Goal: Navigation & Orientation: Find specific page/section

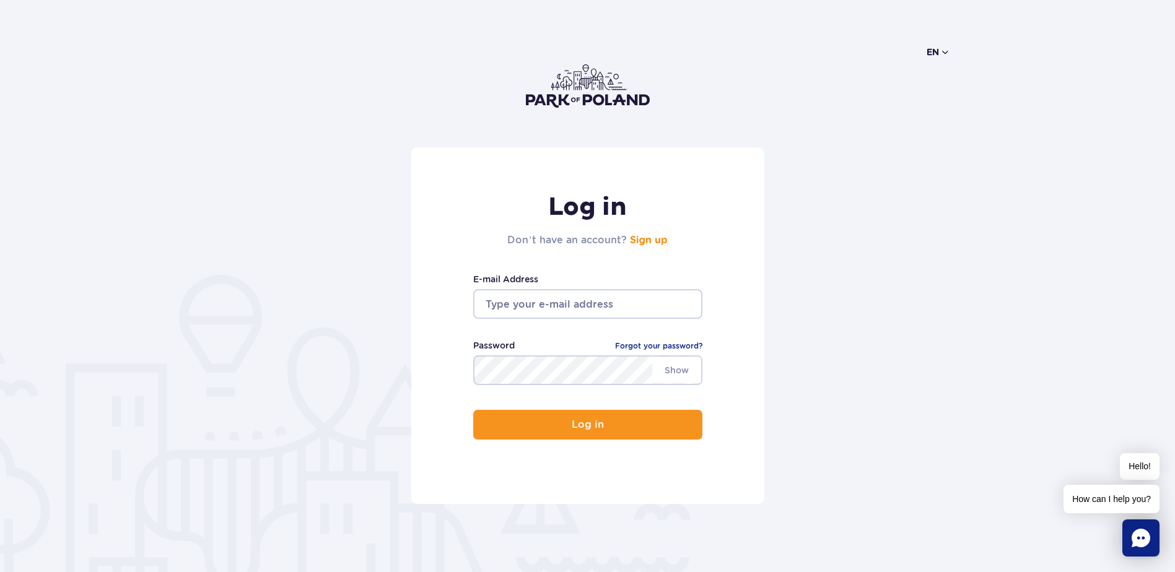
click at [941, 50] on button "en" at bounding box center [938, 52] width 24 height 12
click at [938, 80] on button "PL" at bounding box center [945, 82] width 34 height 12
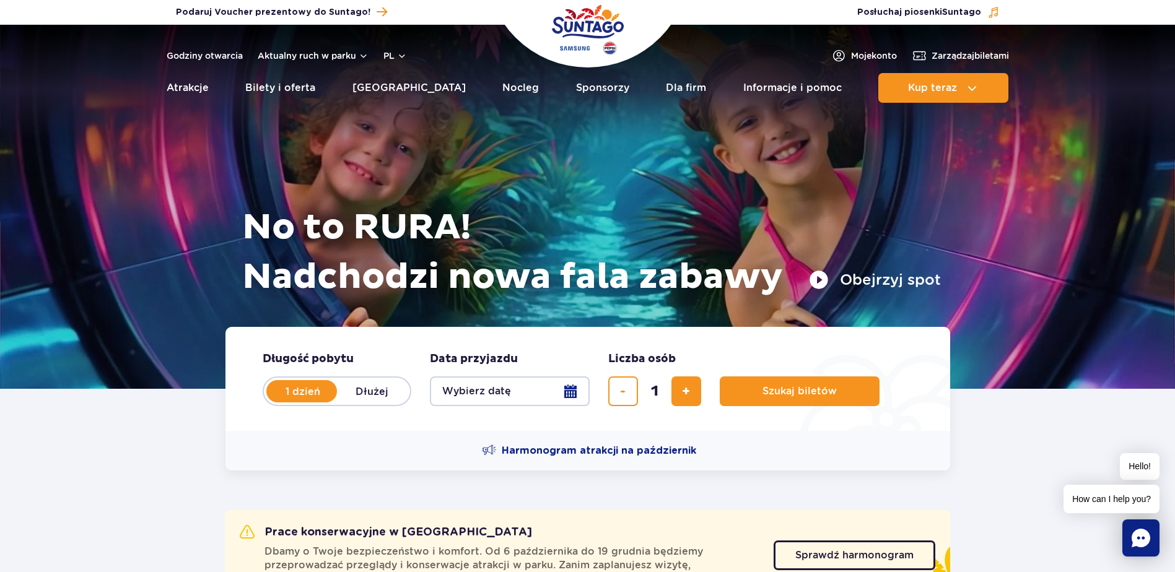
click at [69, 188] on div at bounding box center [587, 207] width 1175 height 364
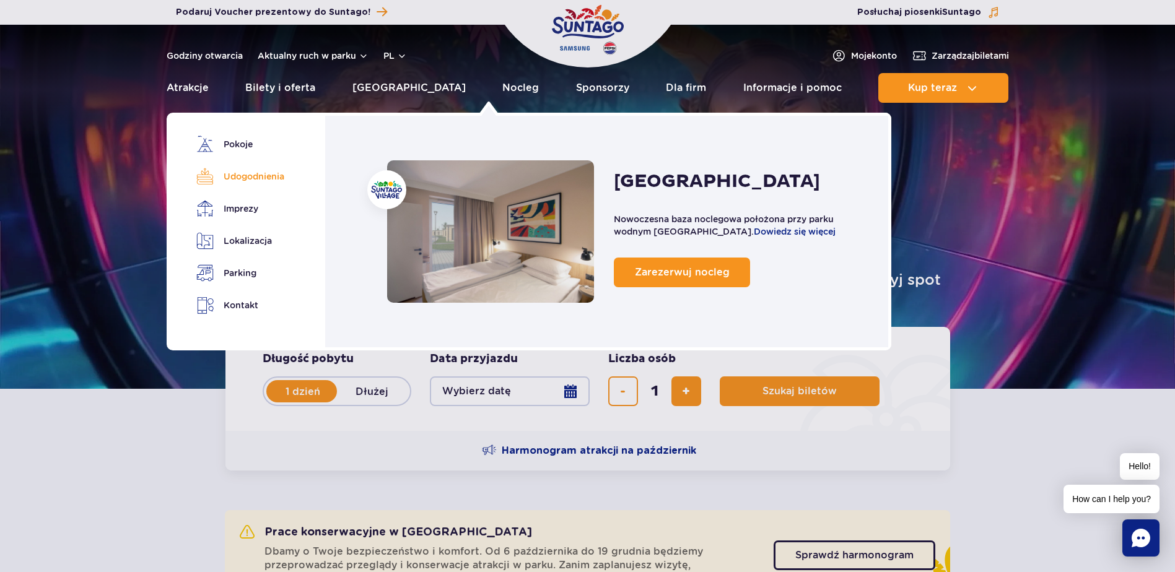
click at [264, 173] on link "Udogodnienia" at bounding box center [238, 176] width 84 height 17
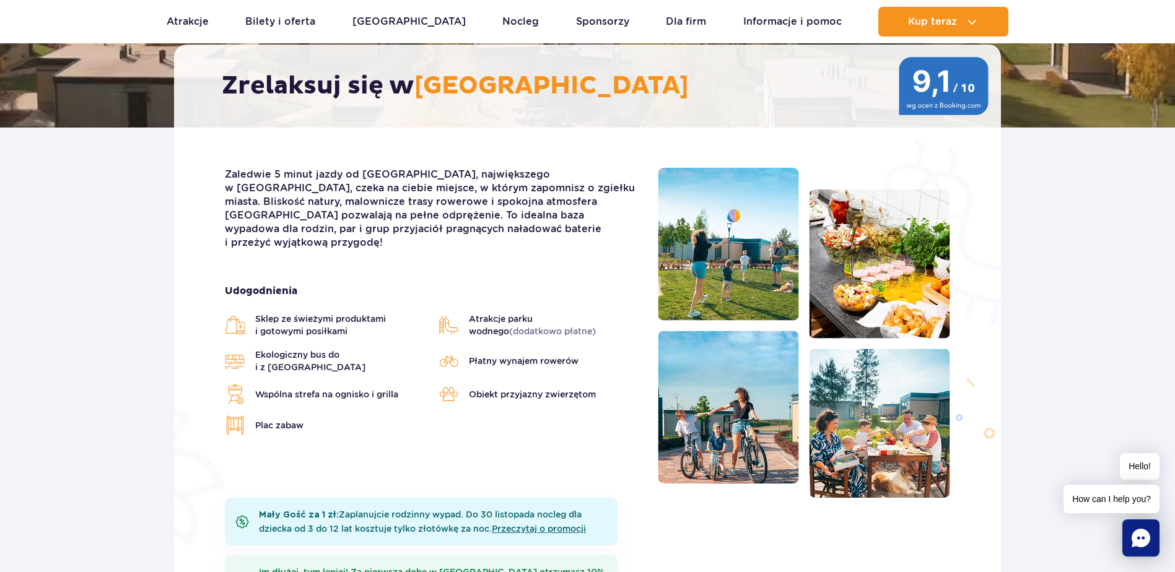
scroll to position [191, 0]
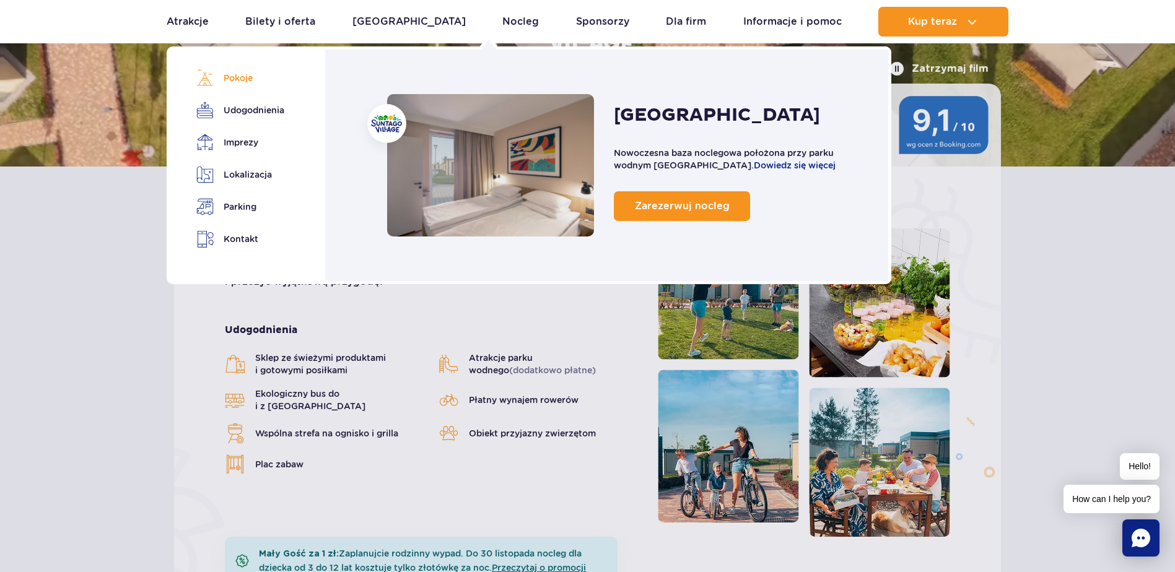
click at [230, 80] on link "Pokoje" at bounding box center [238, 77] width 84 height 17
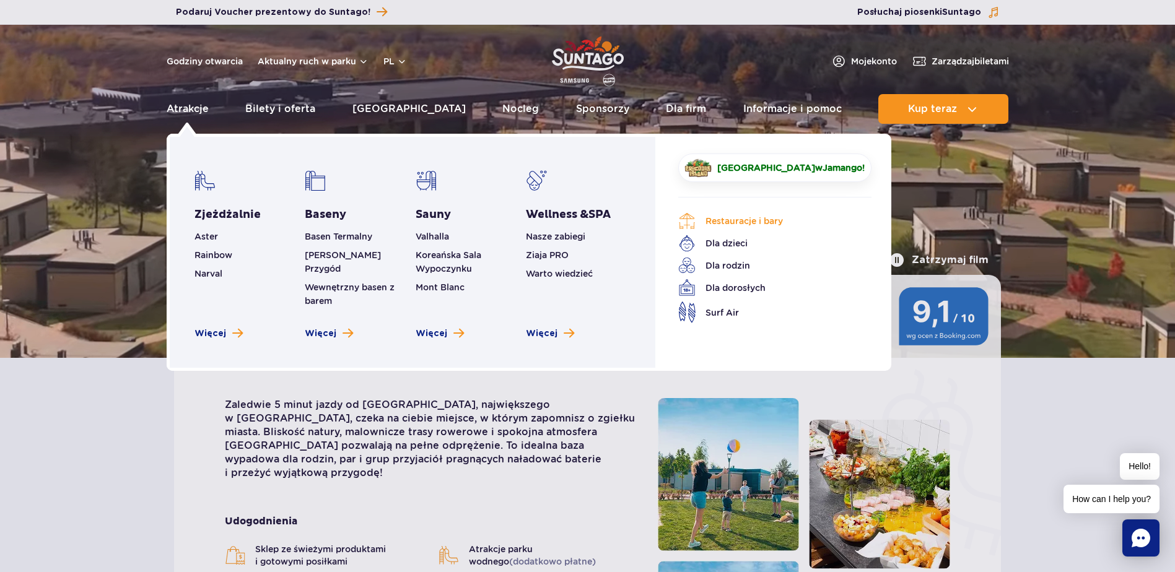
click at [768, 219] on link "Restauracje i bary" at bounding box center [765, 220] width 175 height 17
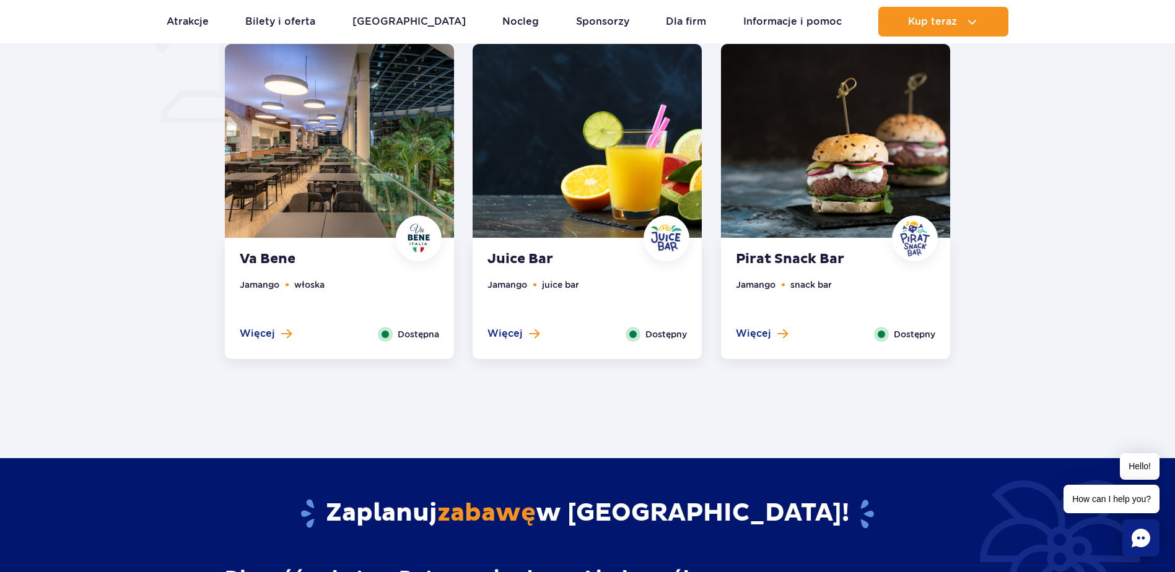
scroll to position [991, 0]
